Goal: Task Accomplishment & Management: Complete application form

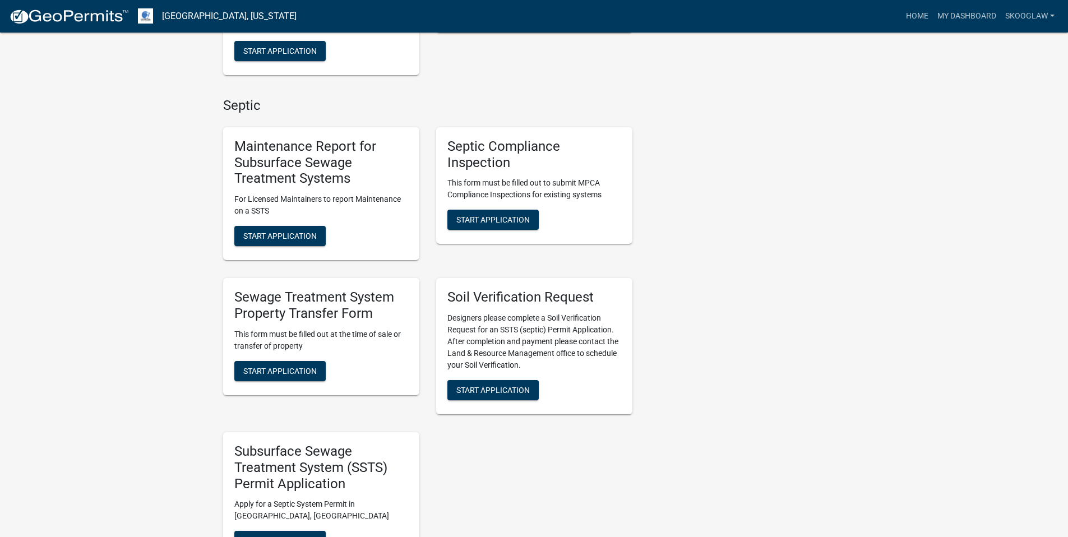
scroll to position [464, 0]
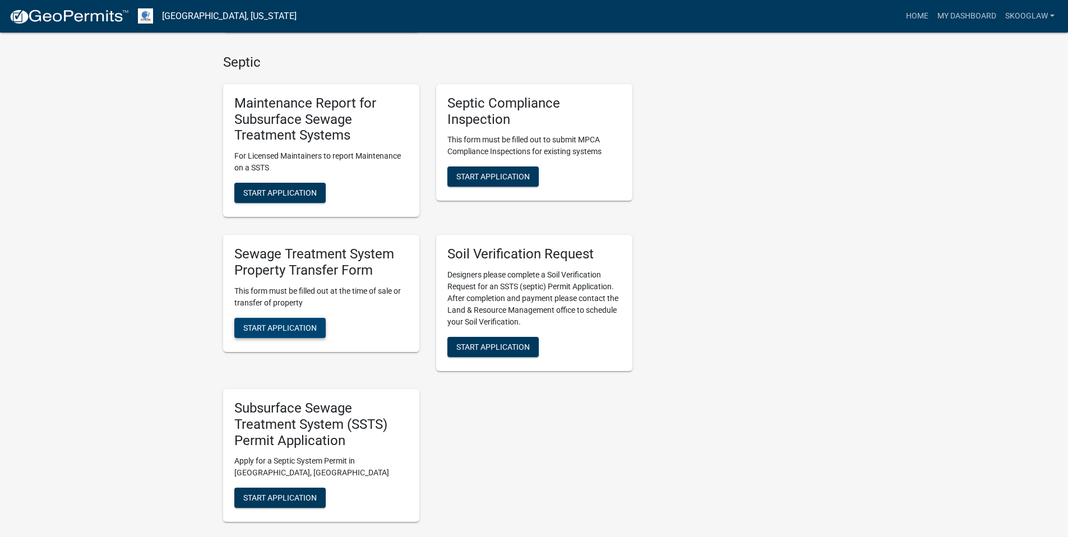
click at [276, 329] on span "Start Application" at bounding box center [279, 327] width 73 height 9
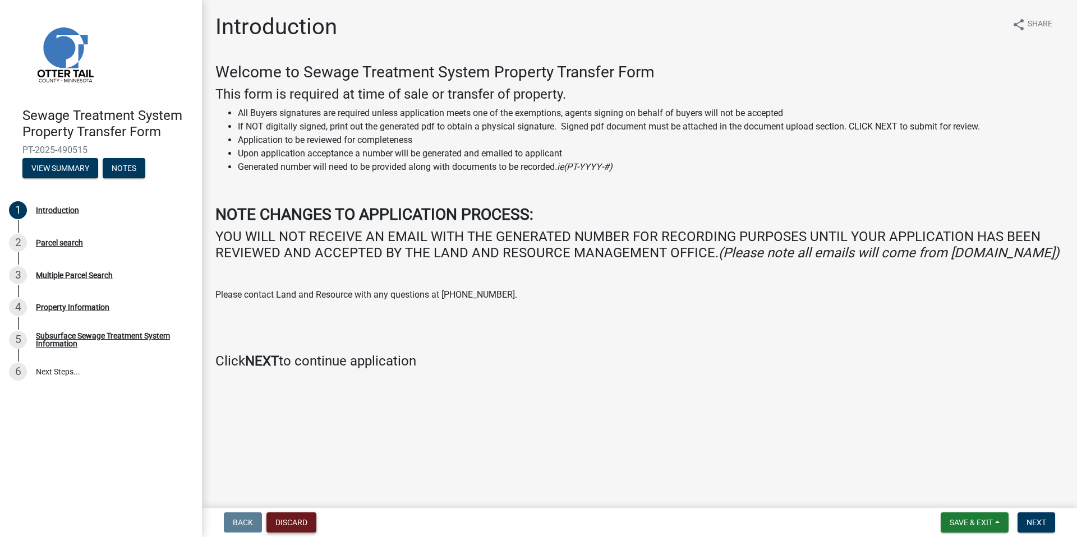
click at [281, 528] on button "Discard" at bounding box center [291, 523] width 50 height 20
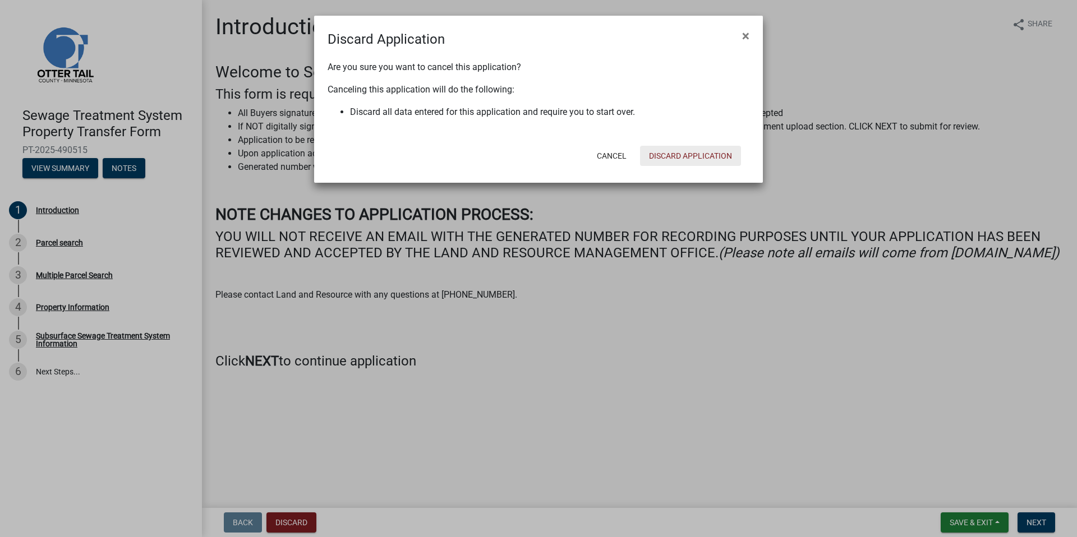
click at [716, 159] on button "Discard Application" at bounding box center [690, 156] width 101 height 20
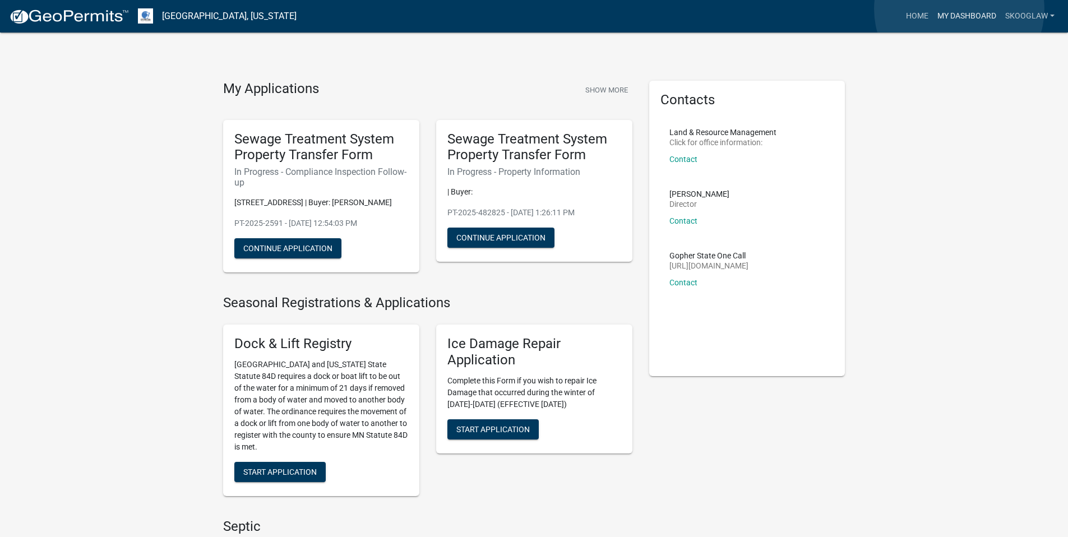
click at [959, 9] on link "My Dashboard" at bounding box center [967, 16] width 68 height 21
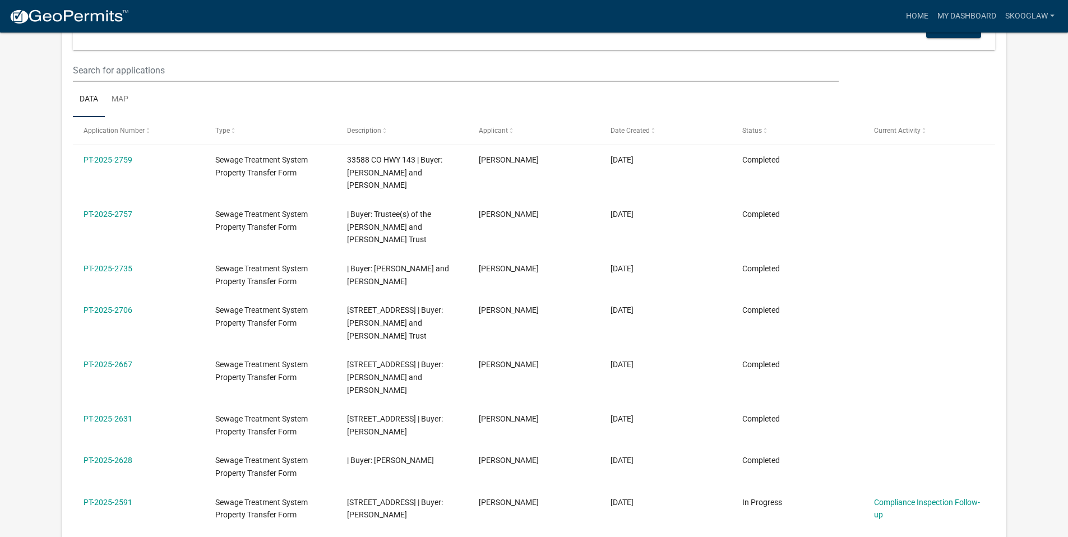
scroll to position [113, 0]
